Goal: Task Accomplishment & Management: Manage account settings

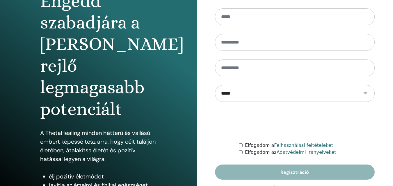
scroll to position [93, 0]
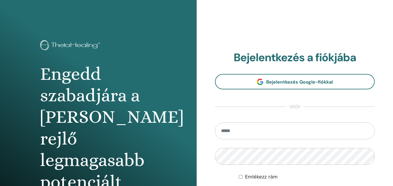
type input "**********"
click at [199, 162] on div "**********" at bounding box center [294, 139] width 196 height 279
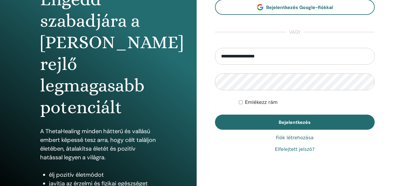
scroll to position [93, 0]
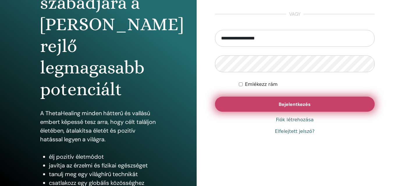
click at [252, 103] on button "Bejelentkezés" at bounding box center [295, 104] width 160 height 15
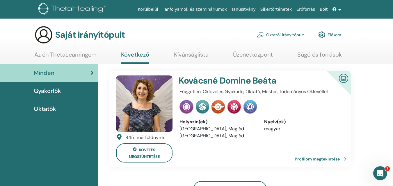
click at [52, 107] on font "Oktatók" at bounding box center [45, 109] width 22 height 8
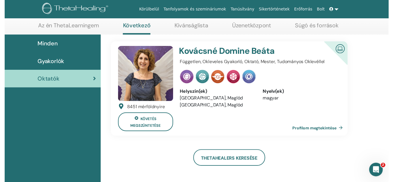
scroll to position [74, 0]
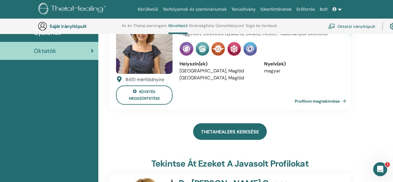
click at [214, 131] on link "ThetaHealers keresése" at bounding box center [230, 131] width 74 height 17
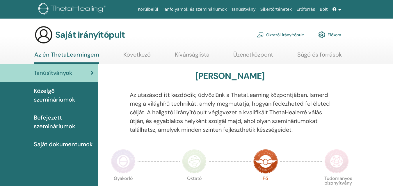
click at [51, 95] on span "Közelgő szemináriumok" at bounding box center [64, 95] width 60 height 17
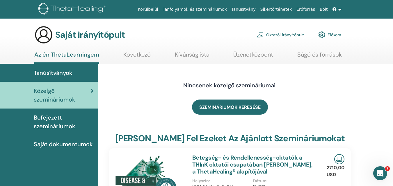
click at [338, 10] on link at bounding box center [337, 9] width 14 height 11
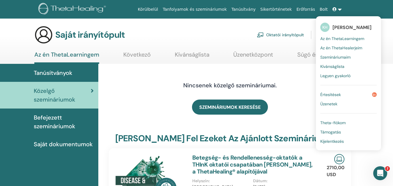
click at [337, 95] on font "Értesítések" at bounding box center [330, 94] width 21 height 5
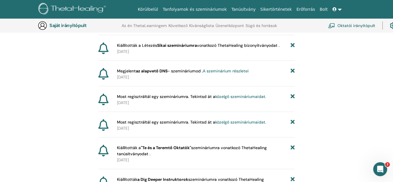
scroll to position [95, 0]
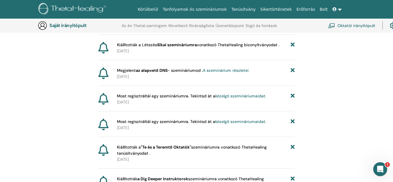
click at [291, 48] on icon at bounding box center [292, 45] width 4 height 6
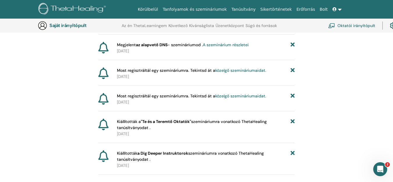
click at [292, 74] on icon at bounding box center [292, 70] width 4 height 6
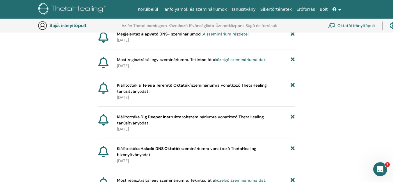
scroll to position [107, 0]
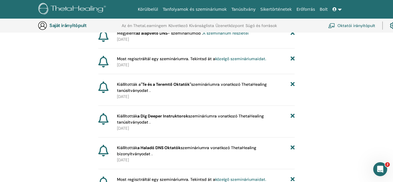
click at [291, 91] on icon at bounding box center [292, 87] width 4 height 12
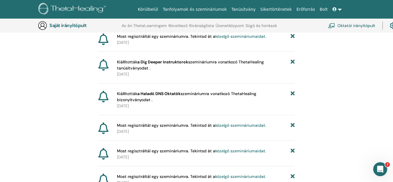
scroll to position [130, 0]
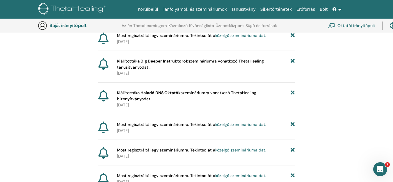
click at [292, 99] on icon at bounding box center [292, 96] width 4 height 12
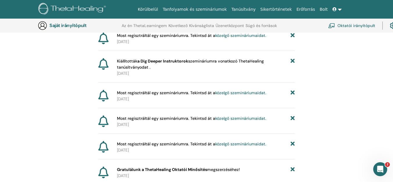
click at [293, 66] on icon at bounding box center [292, 64] width 4 height 12
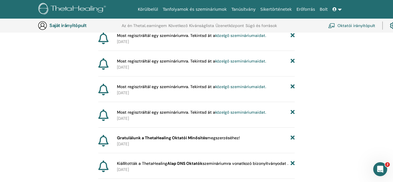
scroll to position [142, 0]
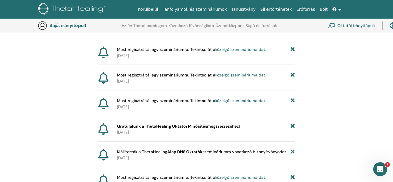
click at [292, 78] on icon at bounding box center [292, 75] width 4 height 6
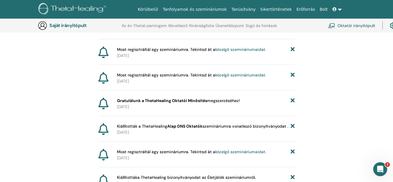
click at [291, 53] on icon at bounding box center [292, 49] width 4 height 6
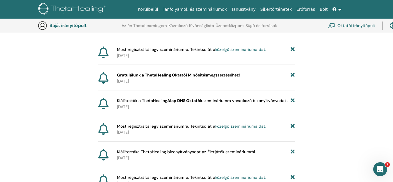
click at [294, 53] on icon at bounding box center [292, 49] width 4 height 6
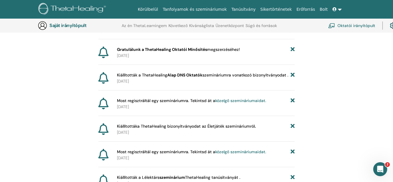
click at [293, 78] on icon at bounding box center [292, 75] width 4 height 6
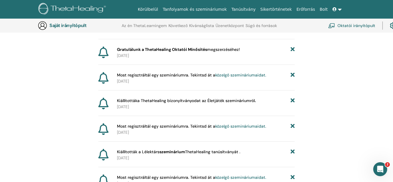
click at [292, 78] on icon at bounding box center [292, 75] width 4 height 6
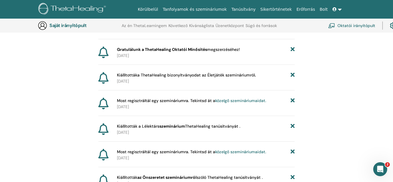
click at [292, 104] on icon at bounding box center [292, 101] width 4 height 6
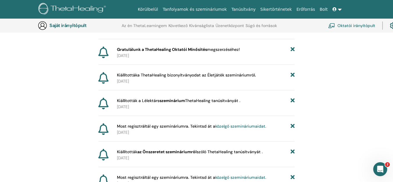
click at [293, 78] on icon at bounding box center [292, 75] width 4 height 6
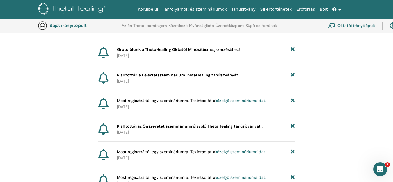
click at [292, 104] on icon at bounding box center [292, 101] width 4 height 6
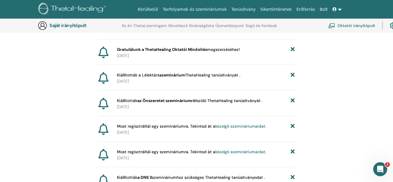
click at [292, 104] on icon at bounding box center [292, 101] width 4 height 6
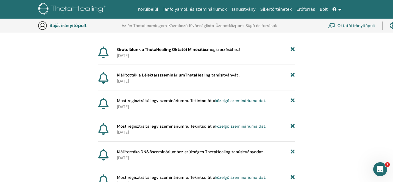
click at [292, 104] on icon at bounding box center [292, 101] width 4 height 6
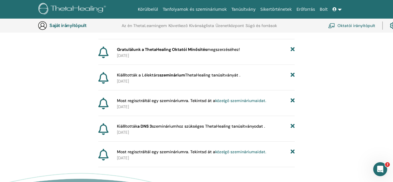
click at [292, 104] on icon at bounding box center [292, 101] width 4 height 6
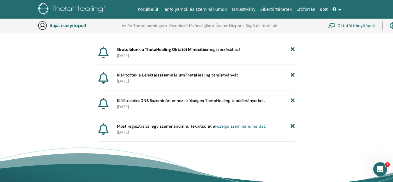
click at [292, 104] on icon at bounding box center [292, 101] width 4 height 6
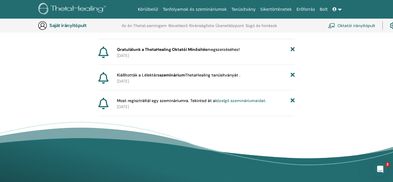
click at [292, 104] on icon at bounding box center [292, 101] width 4 height 6
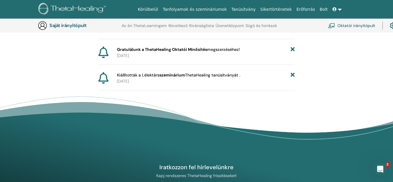
click at [292, 78] on icon at bounding box center [292, 75] width 4 height 6
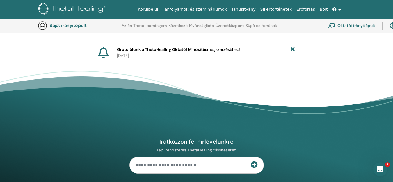
click at [335, 55] on div "Értesítések Új résztvevő regisztrált a szemináriumra. Értékelés: https://member…" at bounding box center [196, 5] width 393 height 119
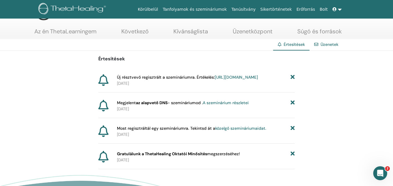
scroll to position [35, 0]
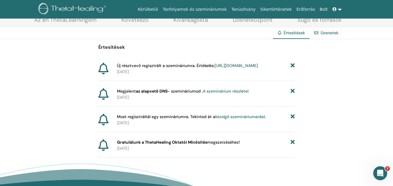
click at [292, 120] on icon at bounding box center [292, 117] width 4 height 6
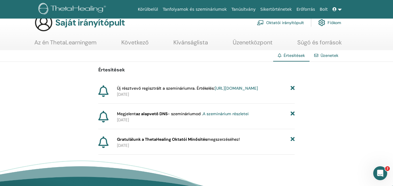
scroll to position [12, 0]
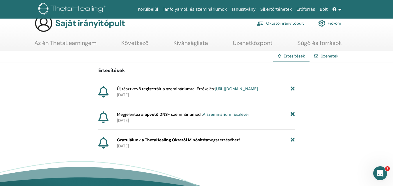
click at [237, 117] on font "A szeminárium részletei" at bounding box center [226, 114] width 46 height 5
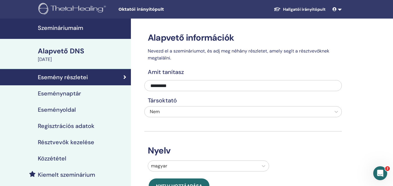
click at [48, 145] on font "Résztvevők kezelése" at bounding box center [66, 143] width 56 height 8
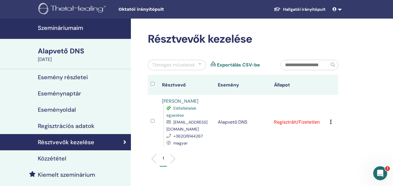
click at [69, 77] on font "Esemény részletei" at bounding box center [63, 78] width 50 height 8
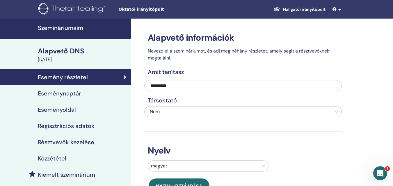
click at [338, 10] on link at bounding box center [337, 9] width 14 height 11
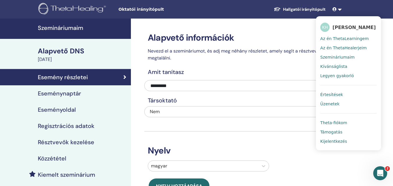
click at [337, 141] on font "Kijelentkezés" at bounding box center [333, 141] width 27 height 5
